Goal: Task Accomplishment & Management: Manage account settings

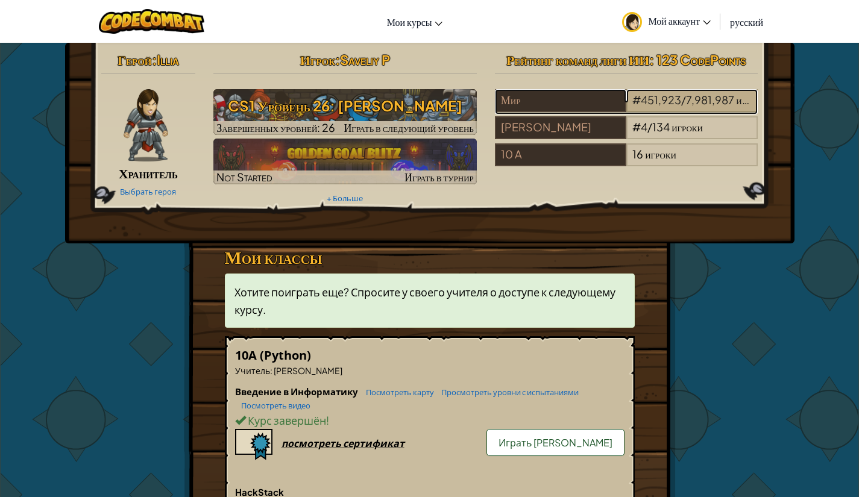
click at [681, 101] on span "/" at bounding box center [683, 100] width 5 height 14
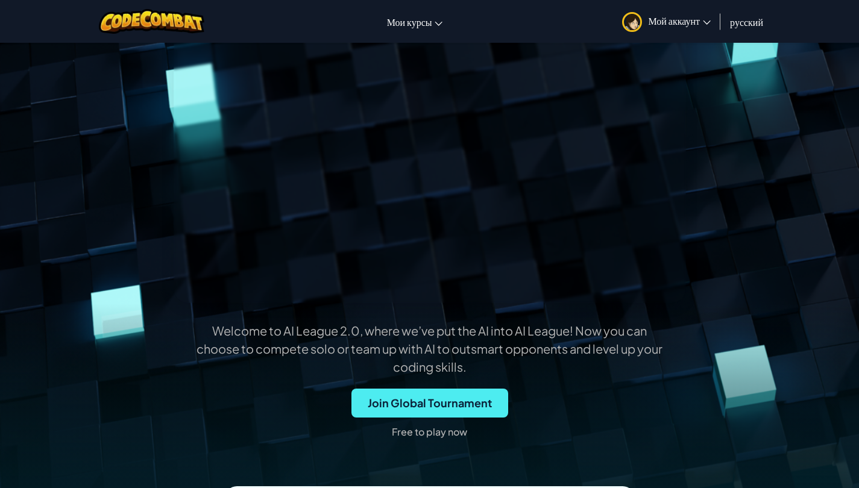
scroll to position [362, 0]
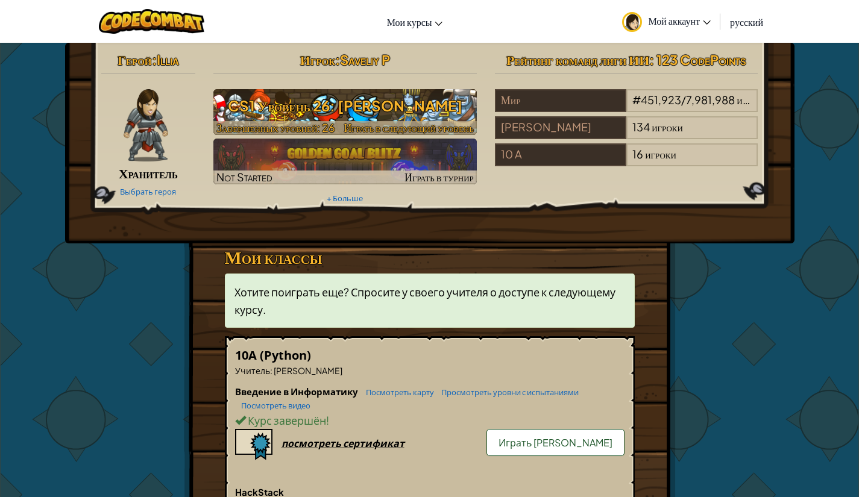
click at [338, 112] on h3 "CS1 Уровень 26: [PERSON_NAME]" at bounding box center [344, 105] width 263 height 27
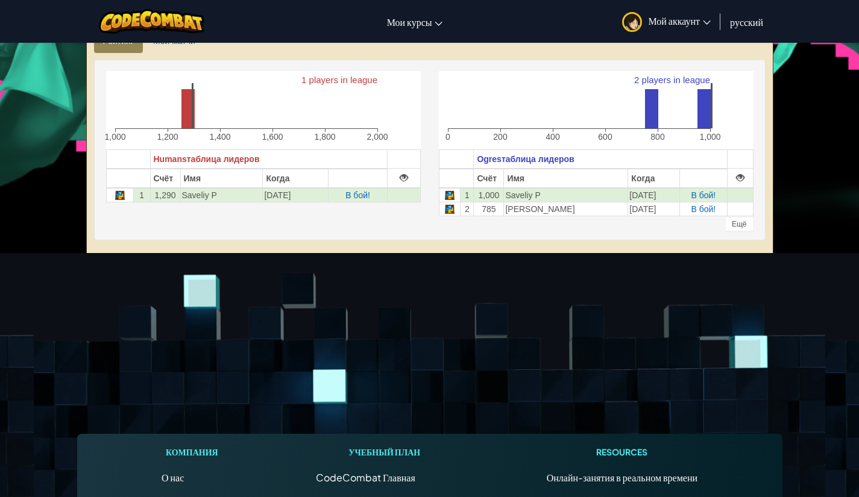
scroll to position [181, 0]
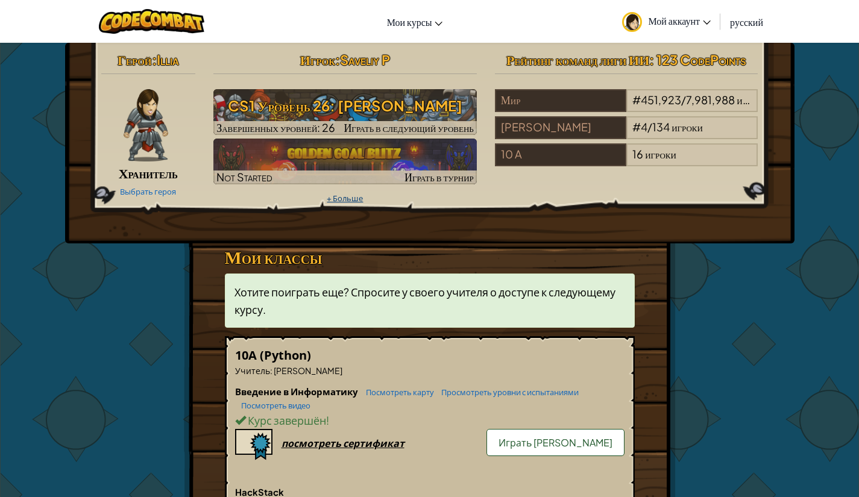
click at [335, 198] on link "+ Больше" at bounding box center [345, 198] width 36 height 10
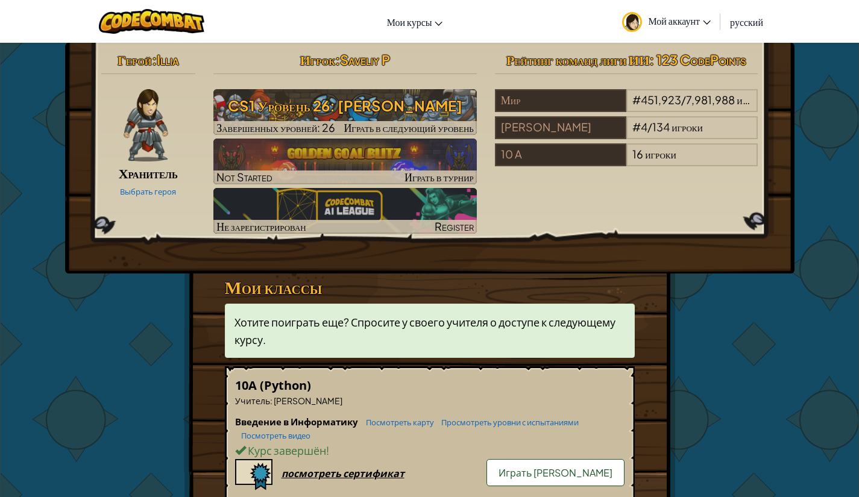
click at [630, 262] on div "Герой : Illia Хранитель Выбрать героя Игрок : Saveliy P CS1 Уровень 26: Wakka M…" at bounding box center [429, 158] width 729 height 231
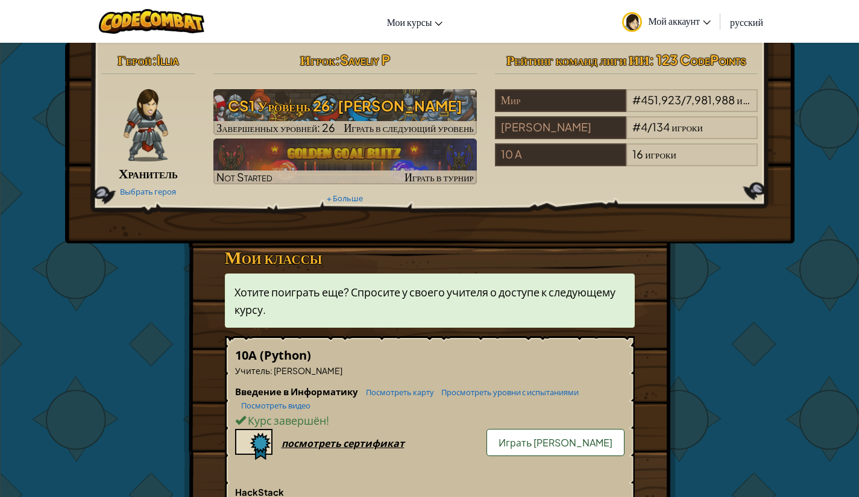
click at [146, 245] on div "Герой : [PERSON_NAME] Выбрать героя Игрок : Saveliy P CS1 Уровень 26: Wakka Mau…" at bounding box center [429, 383] width 705 height 680
click at [687, 15] on span "Мой аккаунт" at bounding box center [679, 20] width 63 height 13
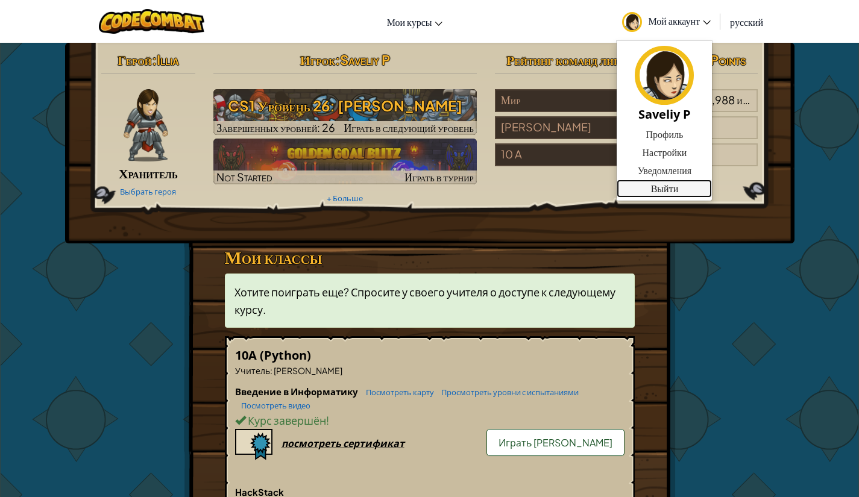
click at [669, 183] on link "Выйти" at bounding box center [663, 189] width 95 height 18
